Goal: Find specific page/section: Find specific page/section

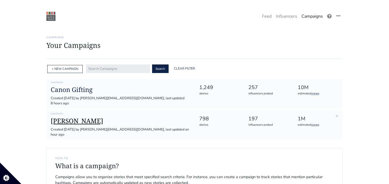
click at [80, 117] on h1 "[PERSON_NAME]" at bounding box center [121, 121] width 140 height 8
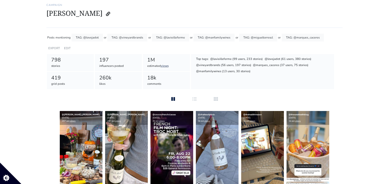
scroll to position [31, 0]
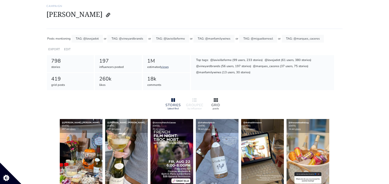
click at [215, 100] on icon at bounding box center [216, 100] width 4 height 4
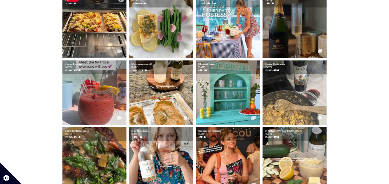
scroll to position [0, 0]
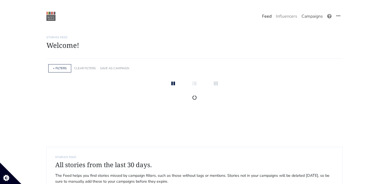
click at [312, 14] on link "Campaigns" at bounding box center [312, 16] width 26 height 11
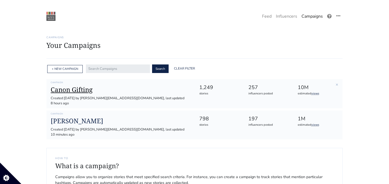
click at [78, 91] on h1 "Canon Gifting" at bounding box center [121, 90] width 140 height 8
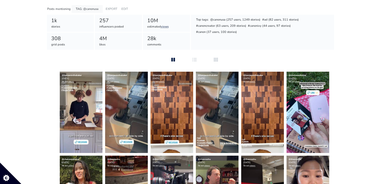
scroll to position [60, 0]
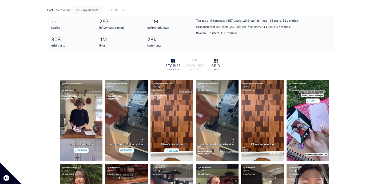
click at [217, 63] on div at bounding box center [215, 61] width 17 height 6
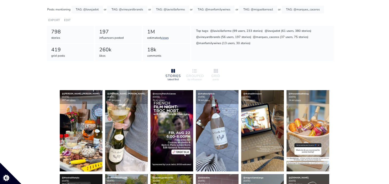
scroll to position [61, 0]
